Goal: Check status: Check status

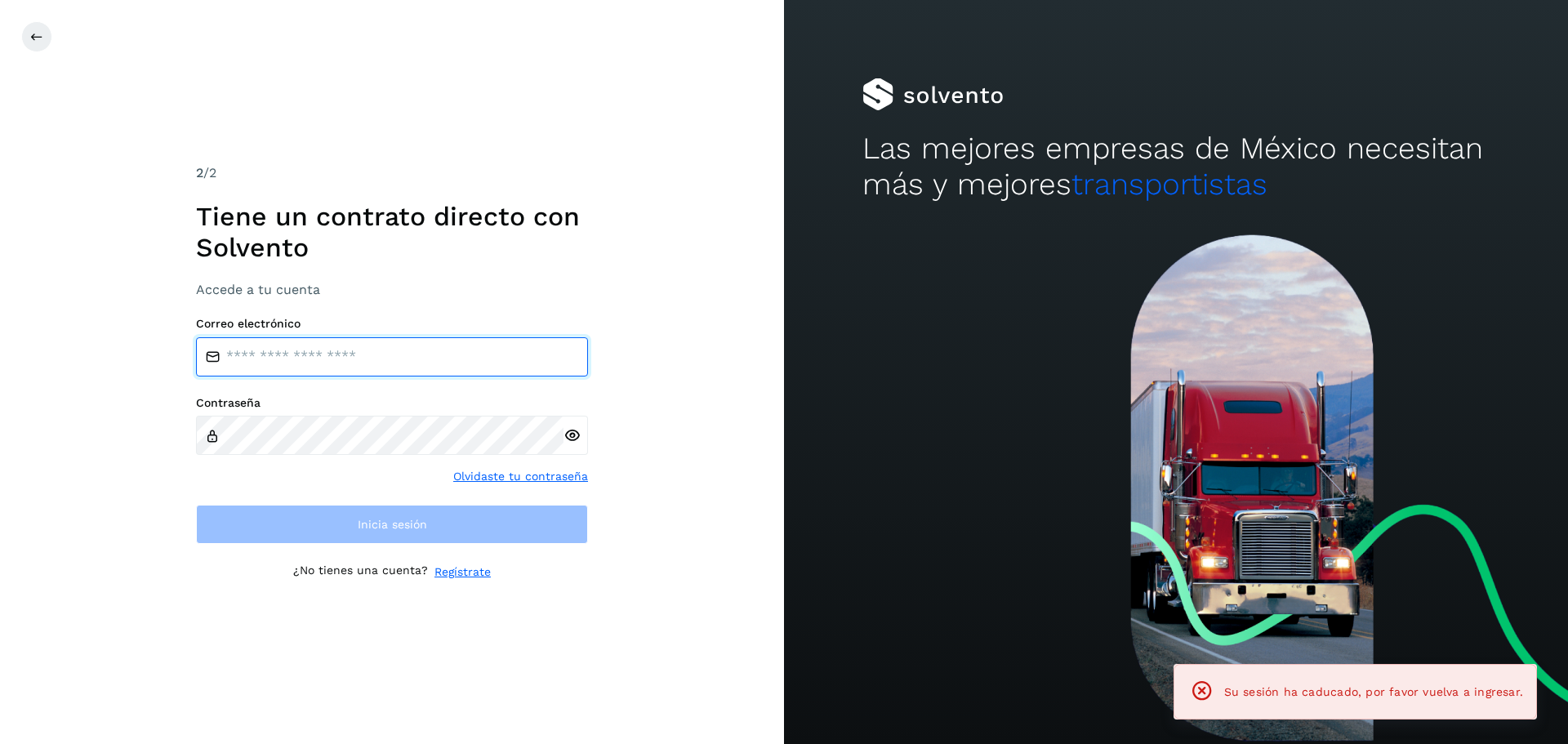
type input "**********"
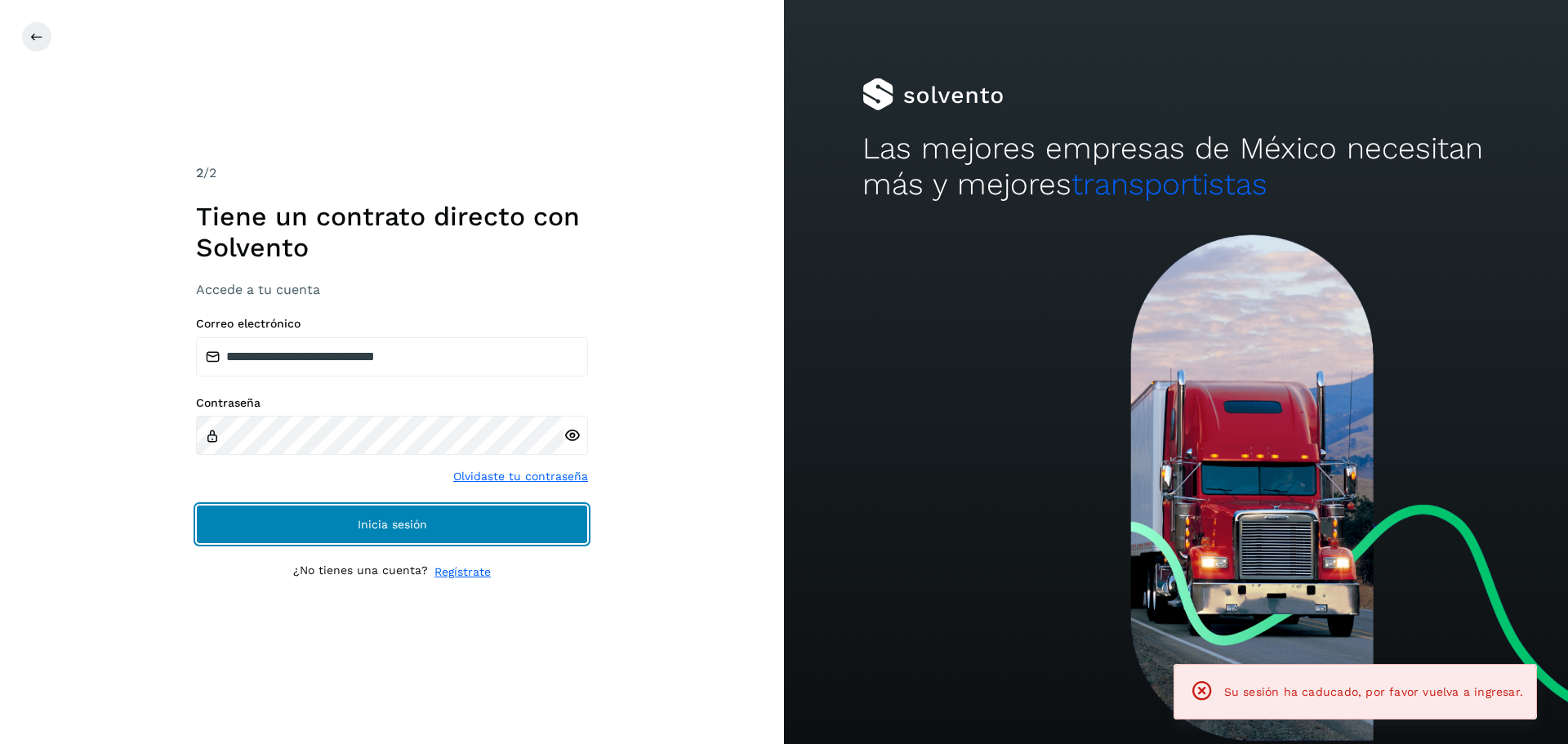
click at [492, 515] on button "Inicia sesión" at bounding box center [392, 524] width 392 height 39
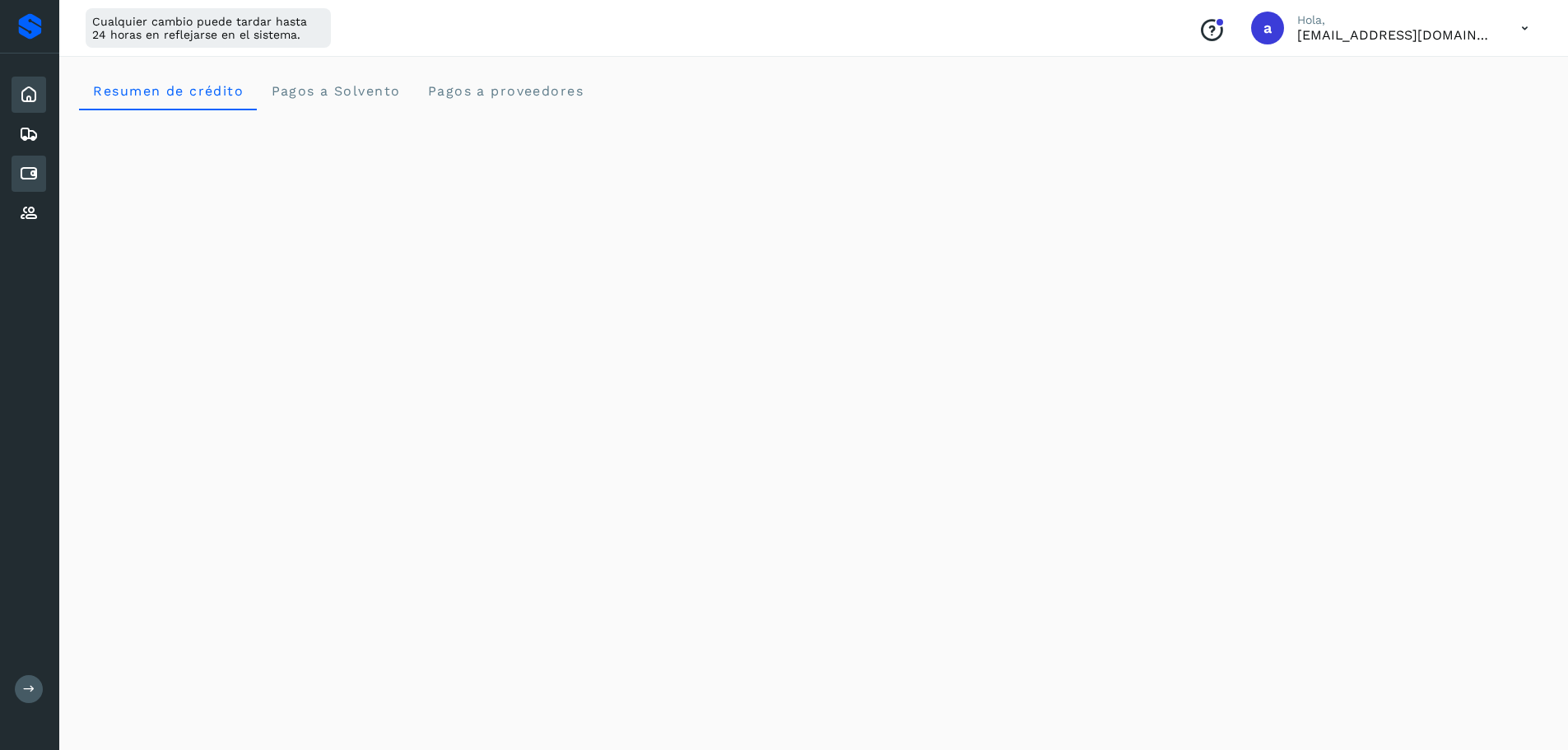
click at [35, 170] on icon at bounding box center [29, 174] width 20 height 20
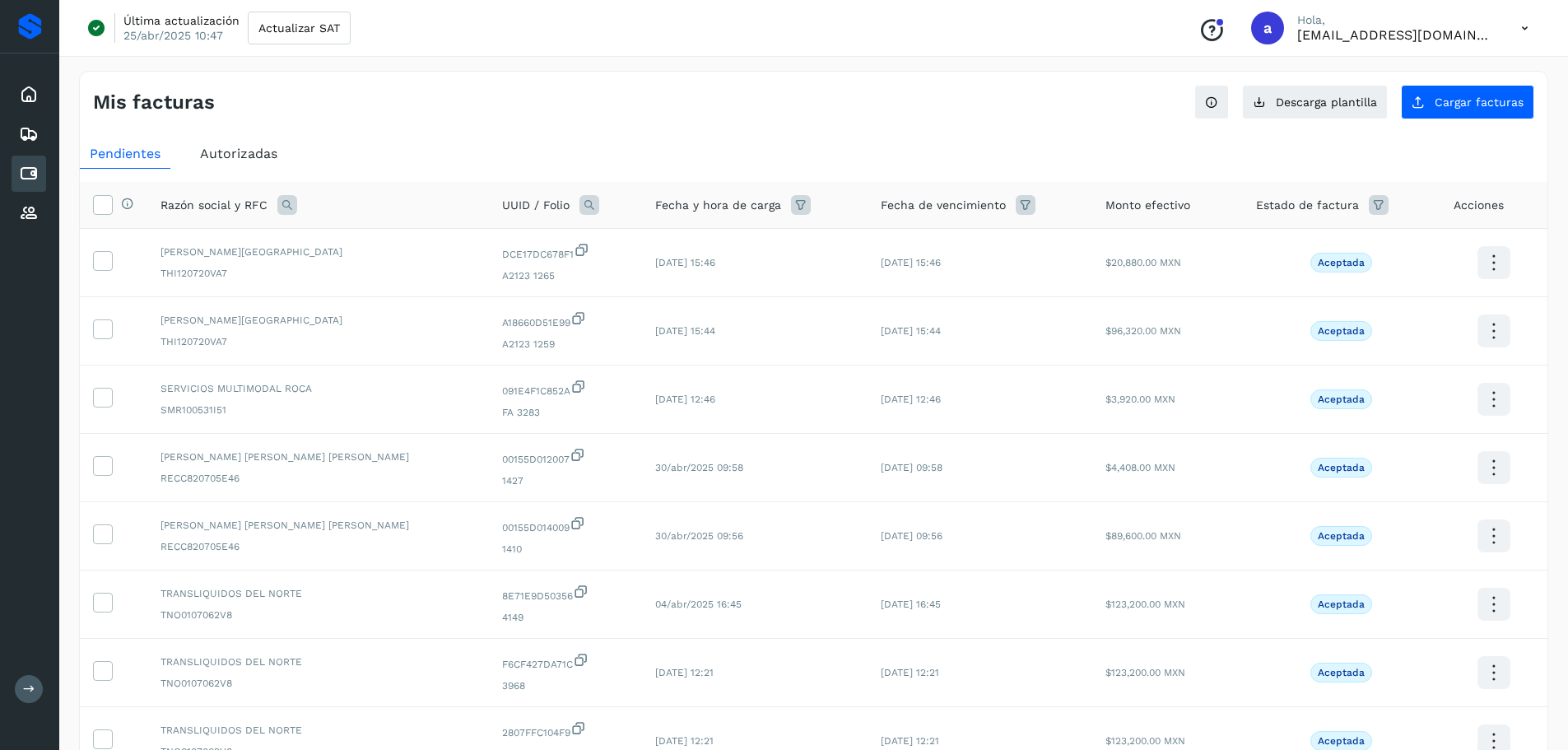
click at [239, 139] on div "Autorizadas" at bounding box center [239, 154] width 97 height 30
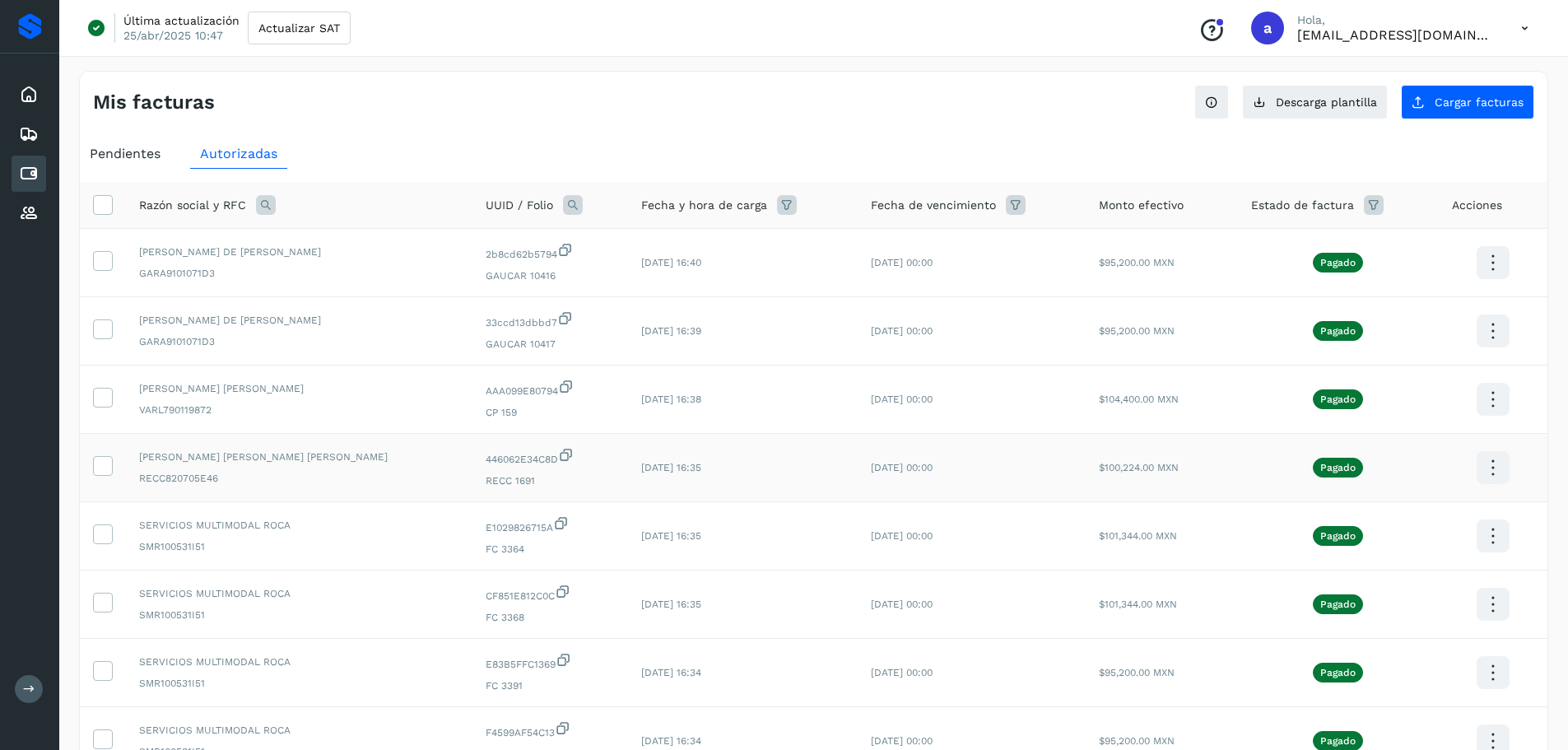
click at [1485, 464] on icon at bounding box center [1493, 468] width 39 height 39
click at [1371, 508] on button "CEP" at bounding box center [1410, 517] width 196 height 32
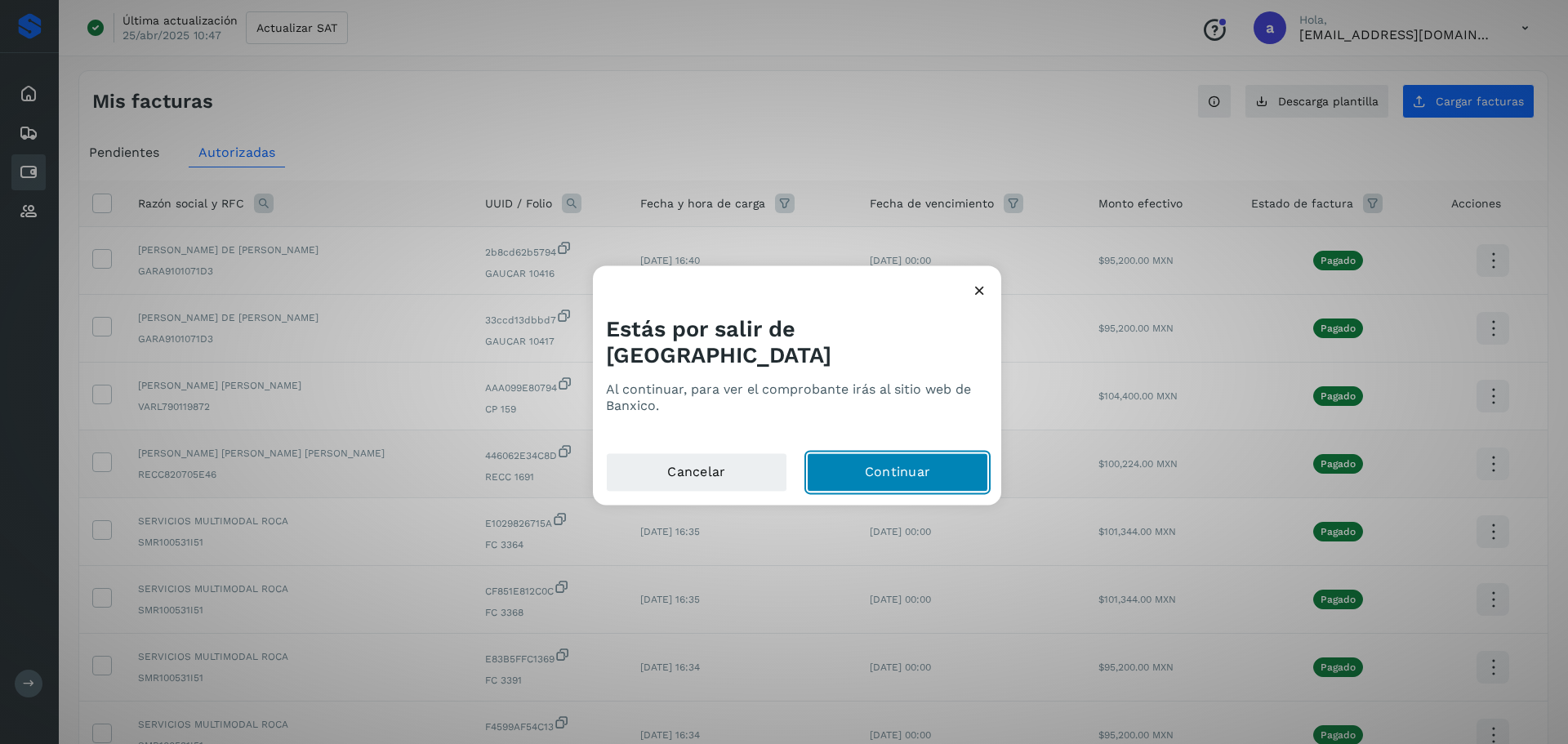
click at [901, 473] on button "Continuar" at bounding box center [897, 472] width 181 height 39
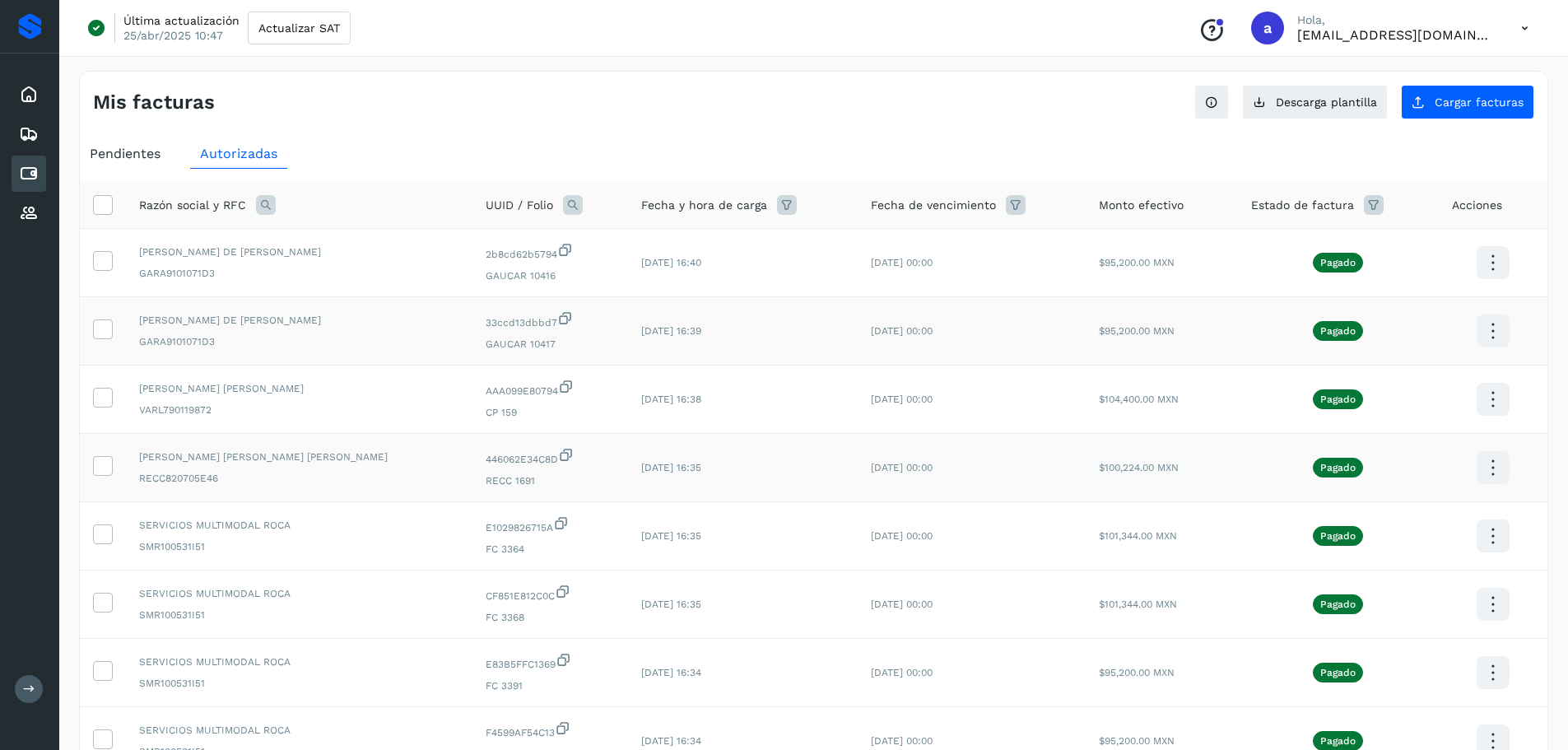
click at [1495, 328] on icon at bounding box center [1493, 332] width 39 height 39
click at [1389, 382] on button "CEP" at bounding box center [1410, 380] width 196 height 32
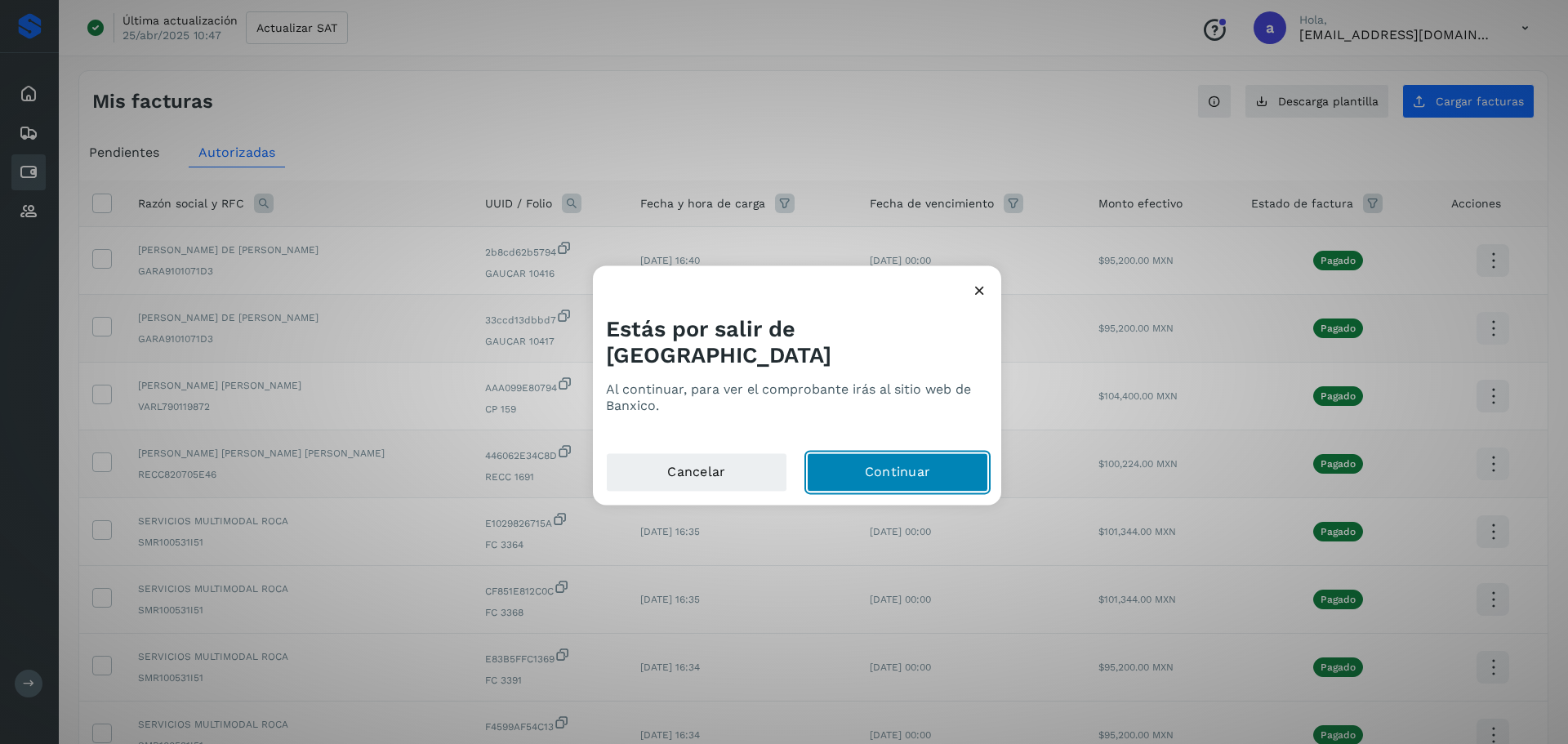
click at [930, 465] on button "Continuar" at bounding box center [897, 472] width 181 height 39
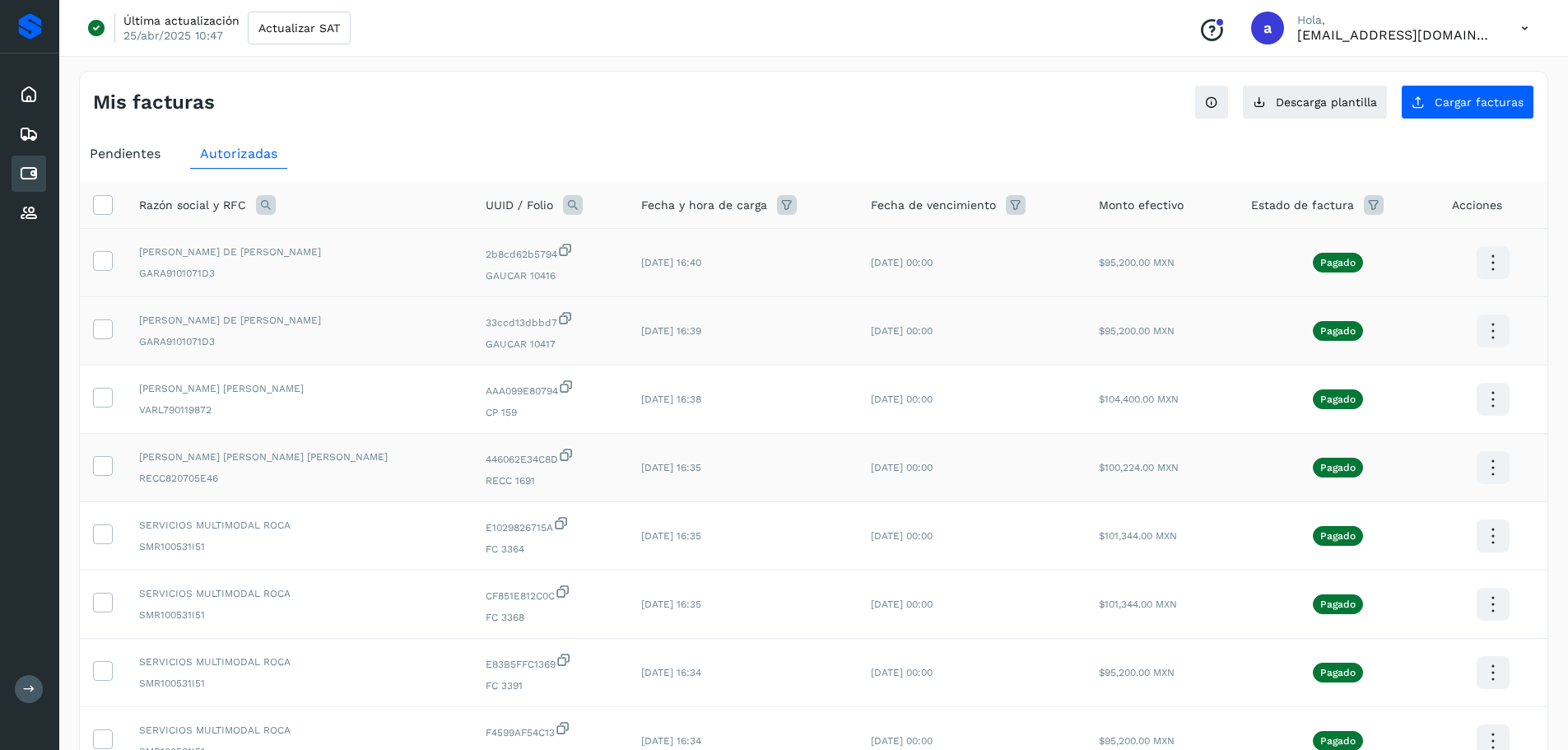
click at [1490, 261] on icon at bounding box center [1493, 263] width 39 height 39
click at [1382, 312] on button "CEP" at bounding box center [1410, 311] width 196 height 32
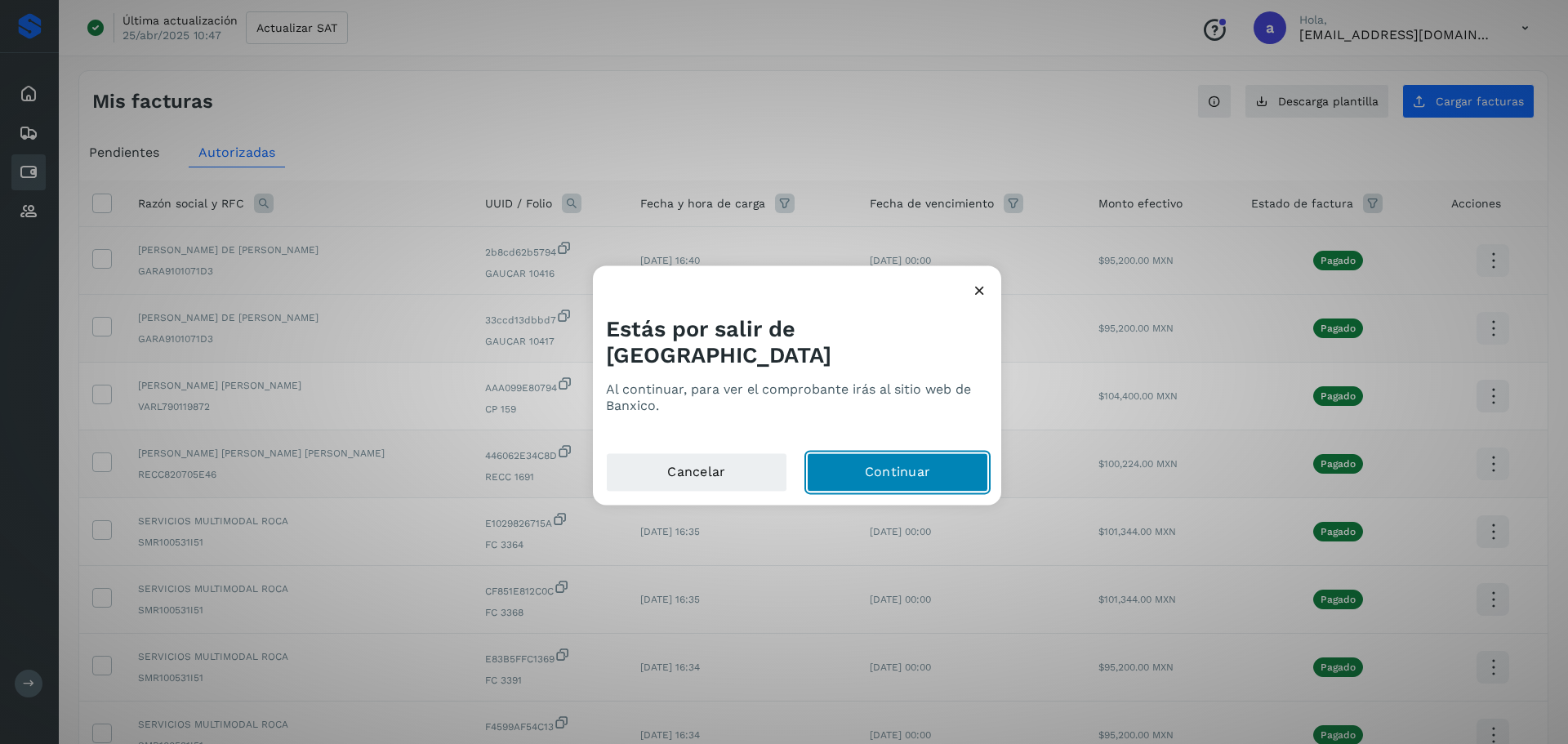
click at [874, 466] on button "Continuar" at bounding box center [897, 472] width 181 height 39
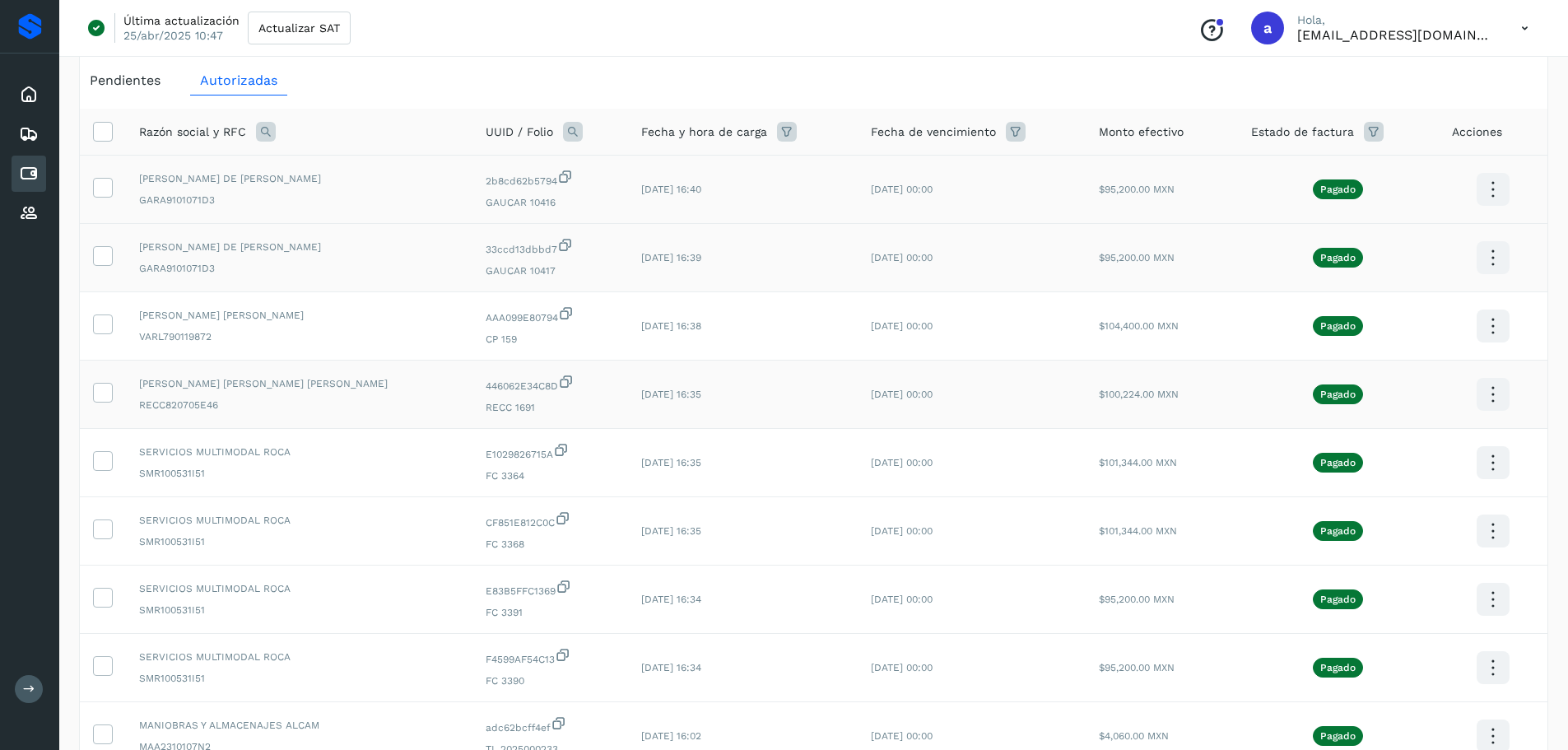
scroll to position [72, 0]
click at [1481, 327] on icon at bounding box center [1493, 328] width 39 height 39
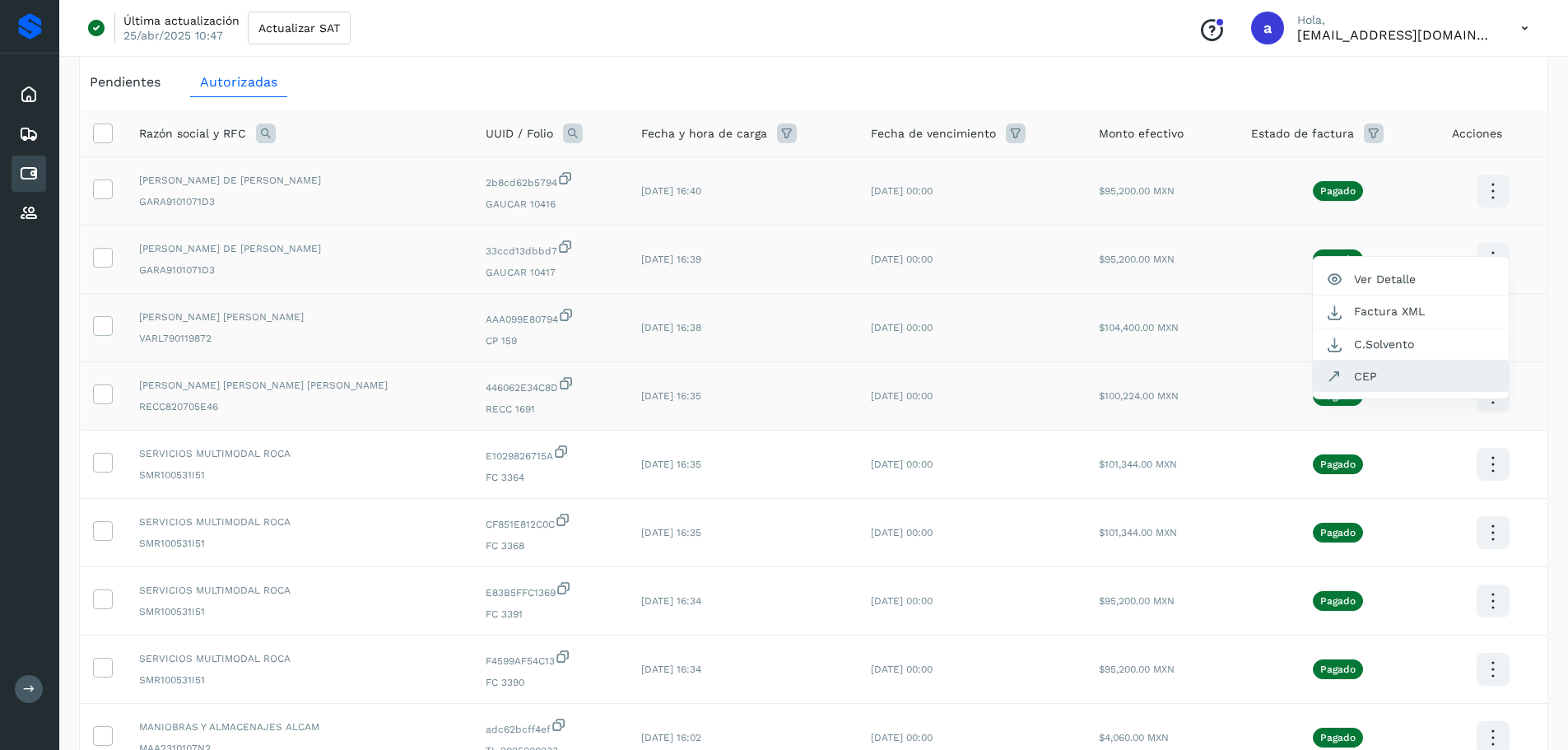
click at [1358, 368] on button "CEP" at bounding box center [1410, 376] width 196 height 32
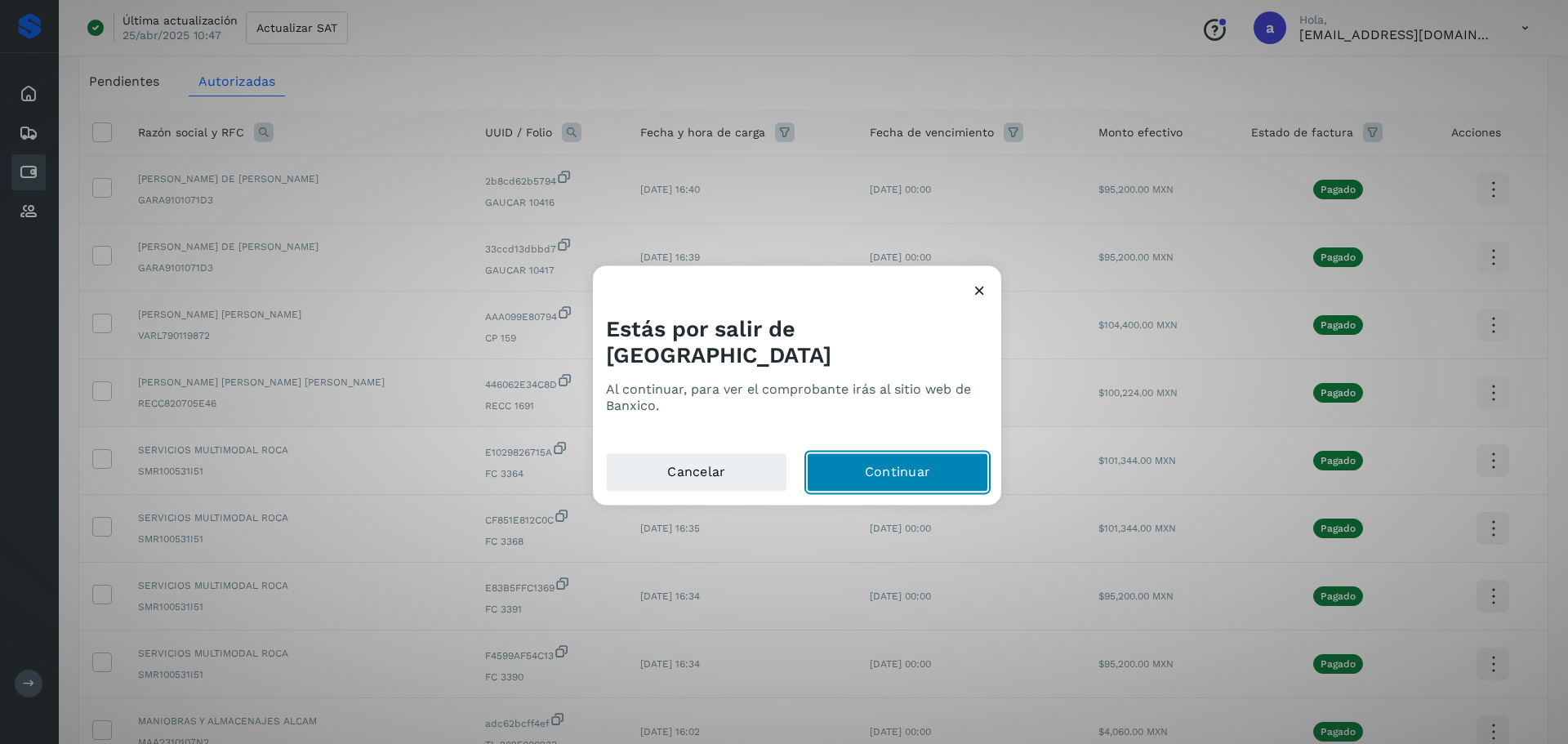
click at [844, 466] on button "Continuar" at bounding box center [897, 472] width 181 height 39
